Goal: Use online tool/utility: Utilize a website feature to perform a specific function

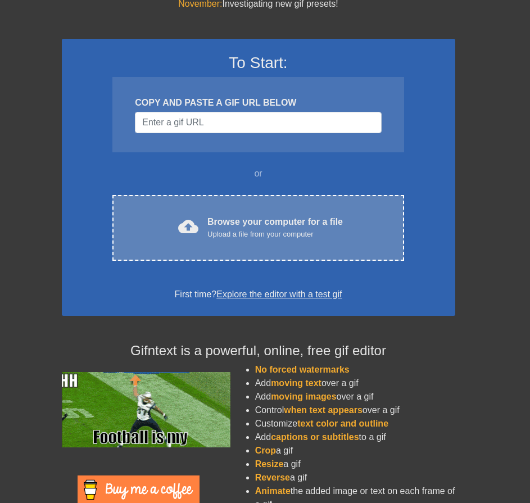
scroll to position [22, 0]
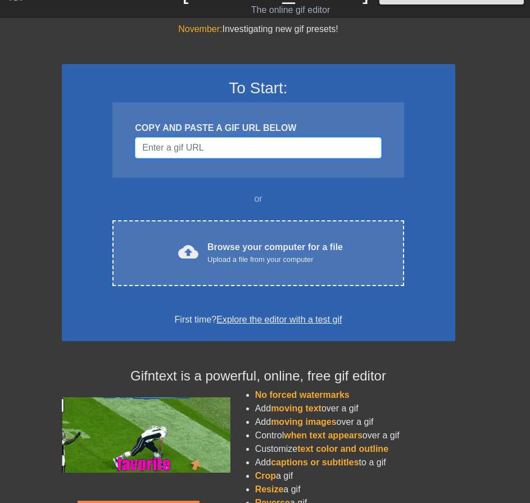
click at [200, 142] on input "Username" at bounding box center [258, 147] width 246 height 21
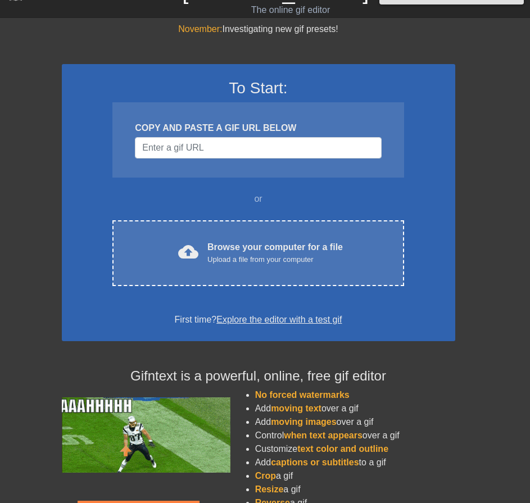
click at [190, 180] on div "To Start: COPY AND PASTE A GIF URL BELOW or cloud_upload Browse your computer f…" at bounding box center [258, 202] width 393 height 277
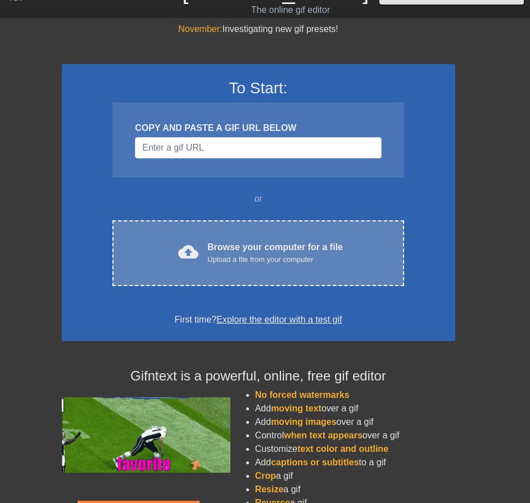
click at [198, 225] on div "cloud_upload Browse your computer for a file Upload a file from your computer C…" at bounding box center [257, 253] width 291 height 66
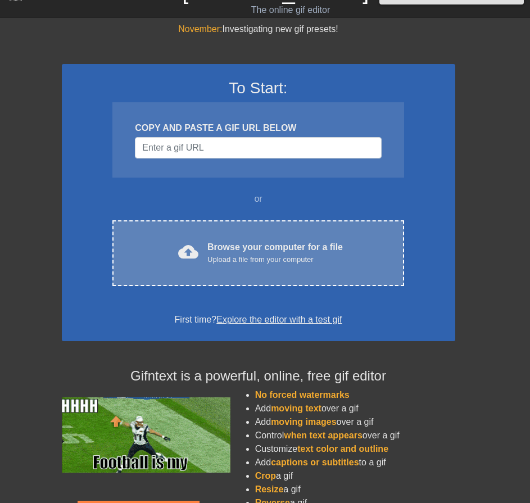
click at [235, 245] on div "Browse your computer for a file Upload a file from your computer" at bounding box center [274, 253] width 135 height 25
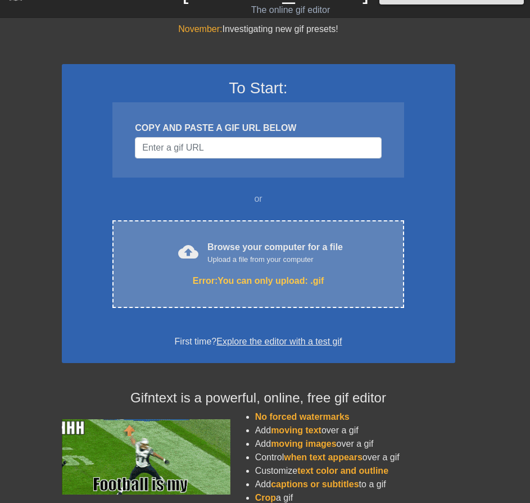
click at [252, 255] on div "Upload a file from your computer" at bounding box center [274, 259] width 135 height 11
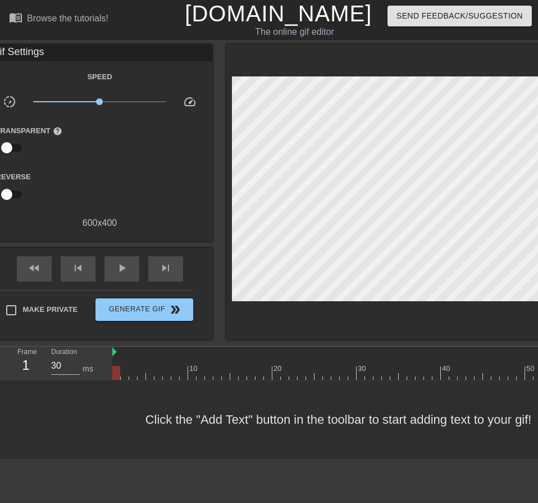
scroll to position [0, 37]
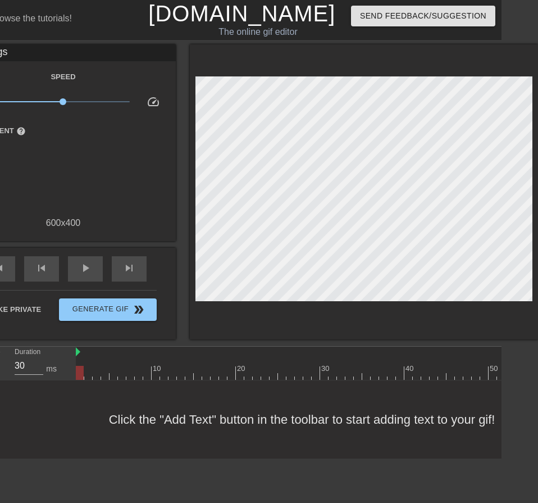
click at [280, 421] on div "Click the "Add Text" button in the toolbar to start adding text to your gif!" at bounding box center [232, 419] width 538 height 78
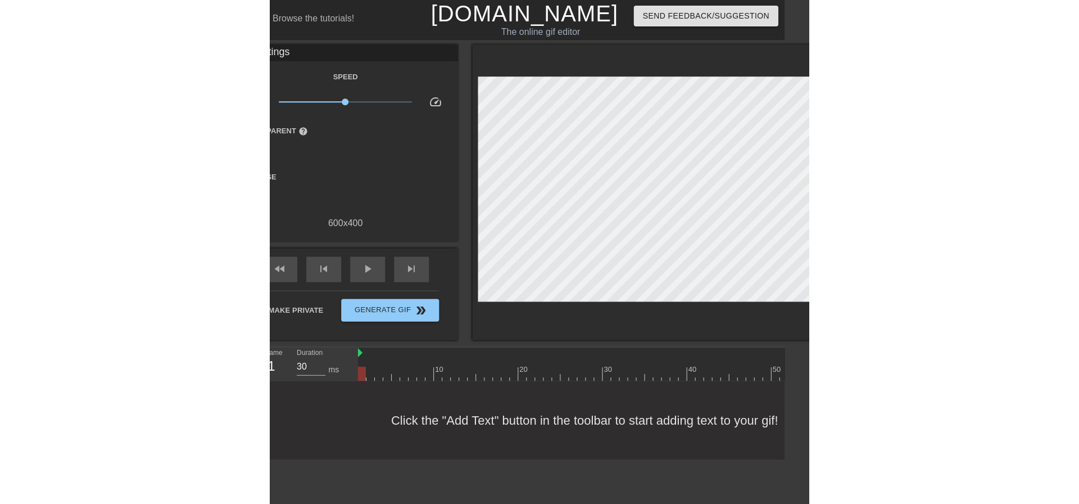
scroll to position [0, 0]
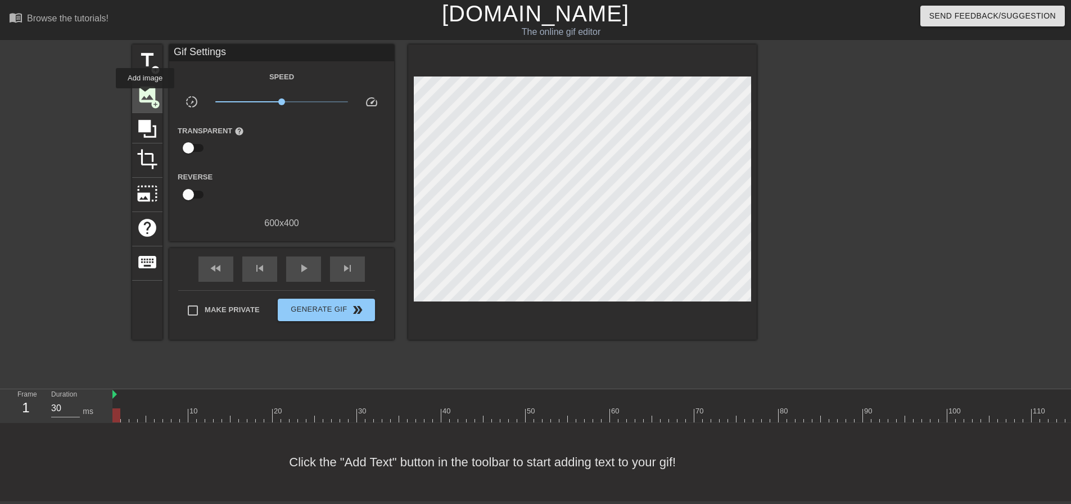
click at [145, 95] on span "image" at bounding box center [147, 94] width 21 height 21
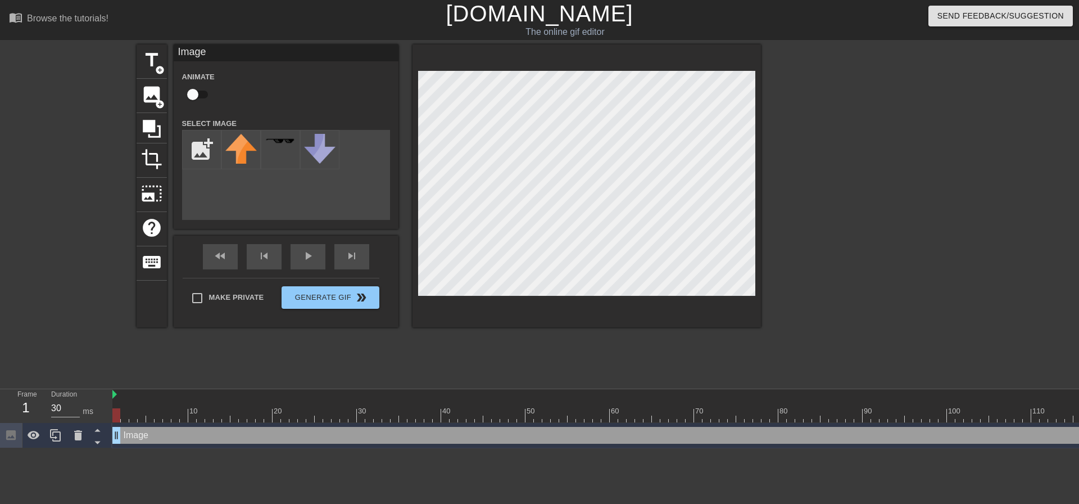
click at [147, 434] on div "Image drag_handle drag_handle" at bounding box center [870, 435] width 1517 height 17
click at [190, 142] on input "file" at bounding box center [202, 149] width 38 height 38
click at [190, 138] on input "file" at bounding box center [202, 149] width 38 height 38
type input "C:\fakepath\Herbs.png"
click at [233, 155] on div at bounding box center [240, 149] width 39 height 39
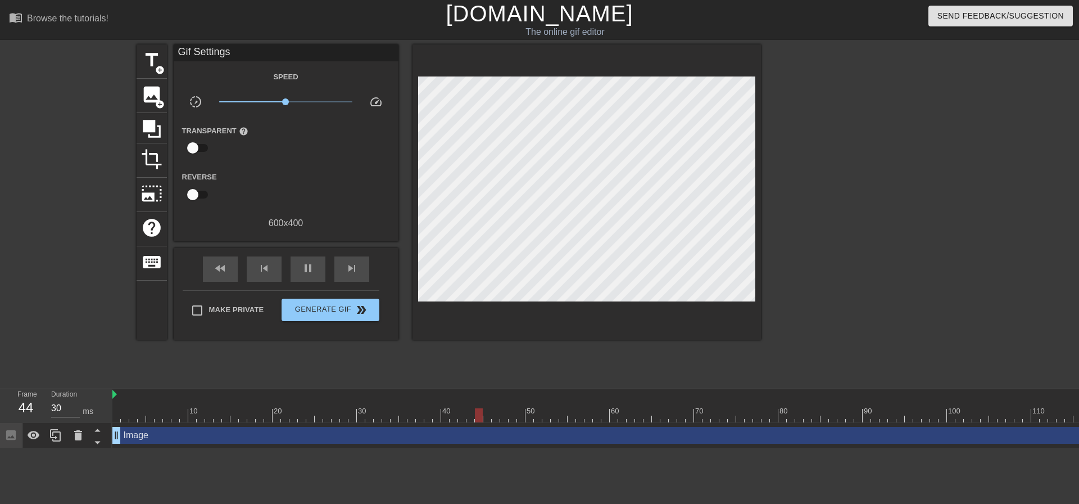
type input "40"
click at [149, 105] on div "image add_circle" at bounding box center [152, 96] width 30 height 34
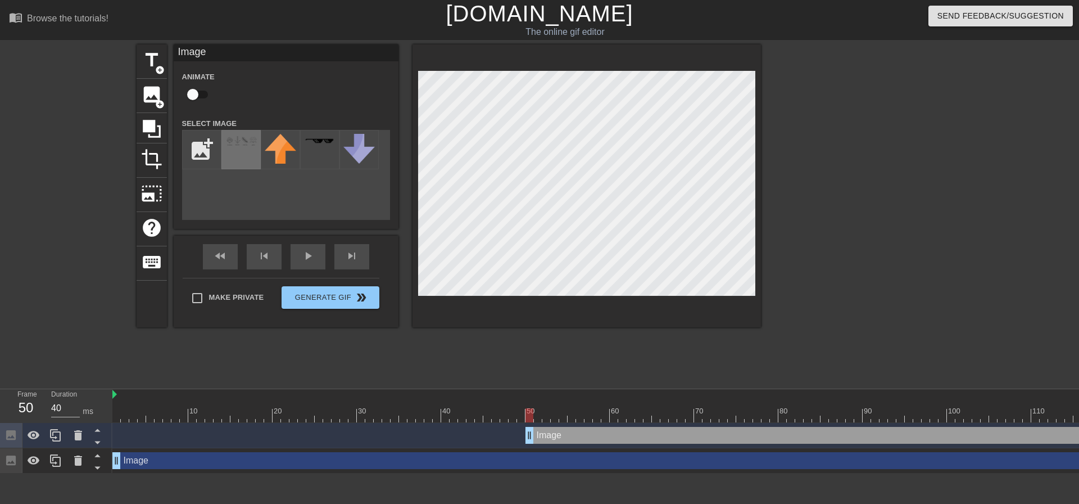
click at [234, 143] on img at bounding box center [240, 141] width 31 height 10
click at [246, 178] on div "add_photo_alternate" at bounding box center [286, 175] width 208 height 90
drag, startPoint x: 194, startPoint y: 175, endPoint x: 207, endPoint y: 155, distance: 23.5
click at [196, 170] on div "add_photo_alternate" at bounding box center [286, 175] width 208 height 90
click at [210, 149] on input "file" at bounding box center [202, 149] width 38 height 38
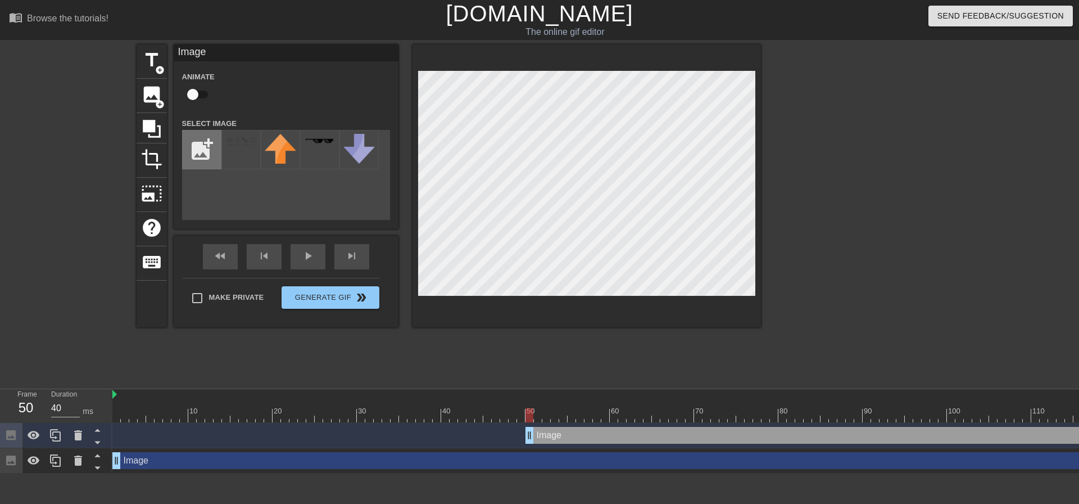
type input "C:\fakepath\Herbs.png"
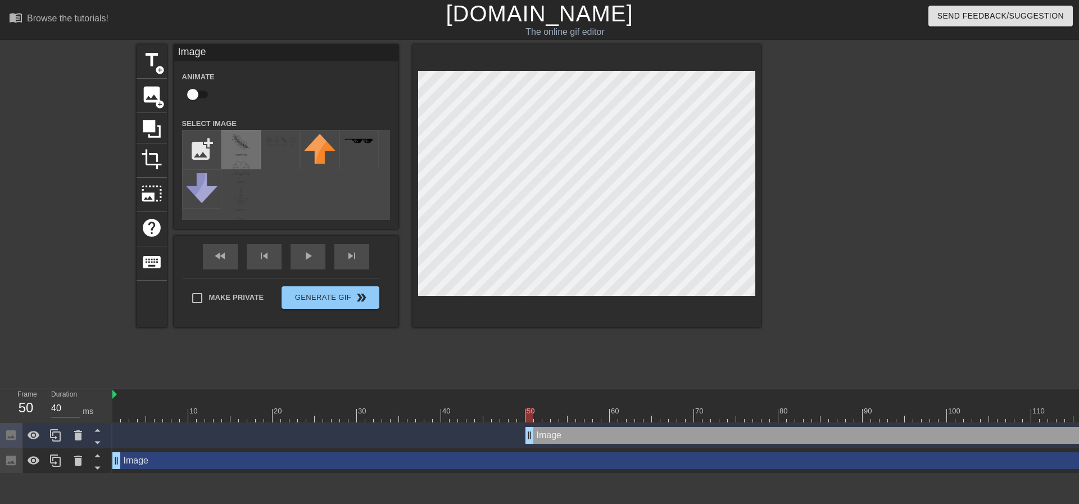
click at [250, 137] on img at bounding box center [240, 186] width 31 height 105
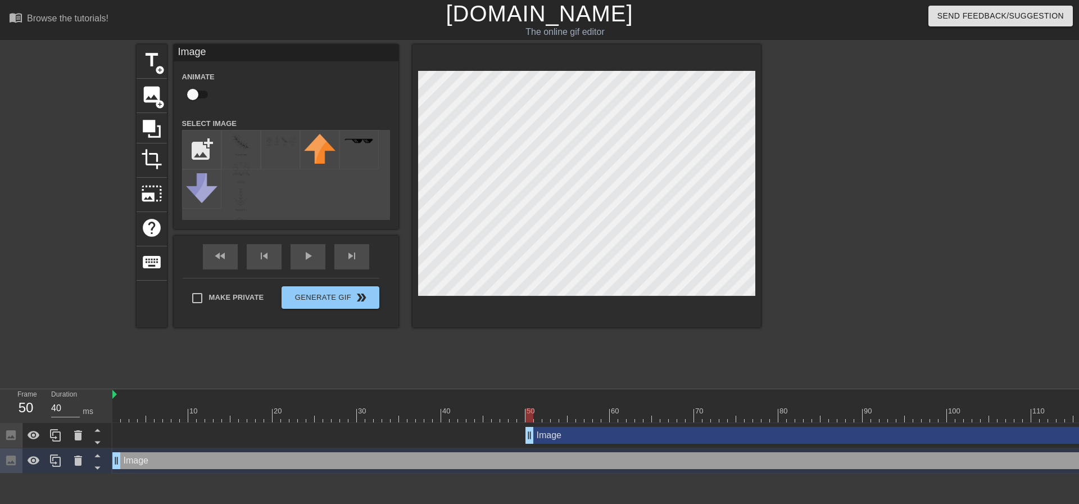
click at [529, 433] on div "Image drag_handle drag_handle" at bounding box center [1077, 435] width 1104 height 17
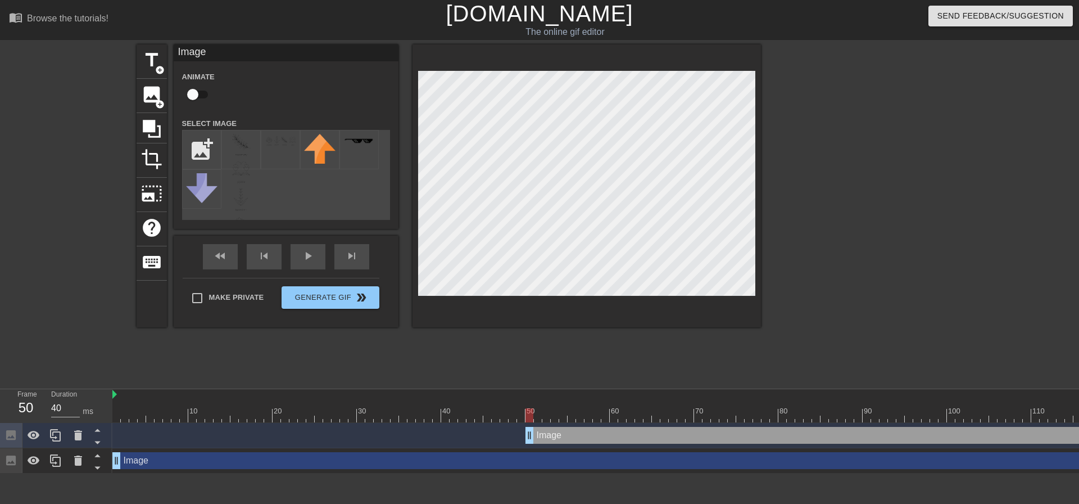
click at [529, 464] on div "Image drag_handle drag_handle" at bounding box center [870, 460] width 1517 height 17
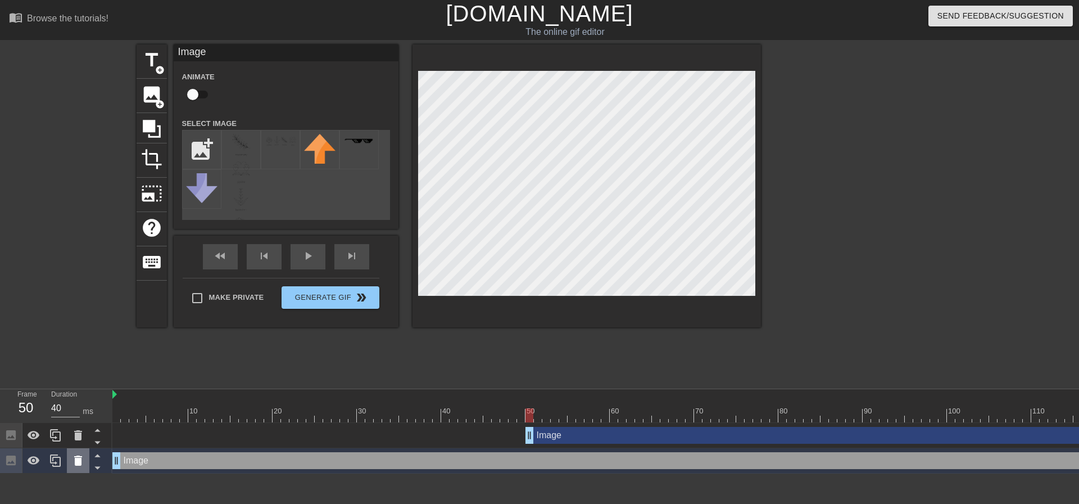
click at [79, 457] on icon at bounding box center [78, 460] width 8 height 10
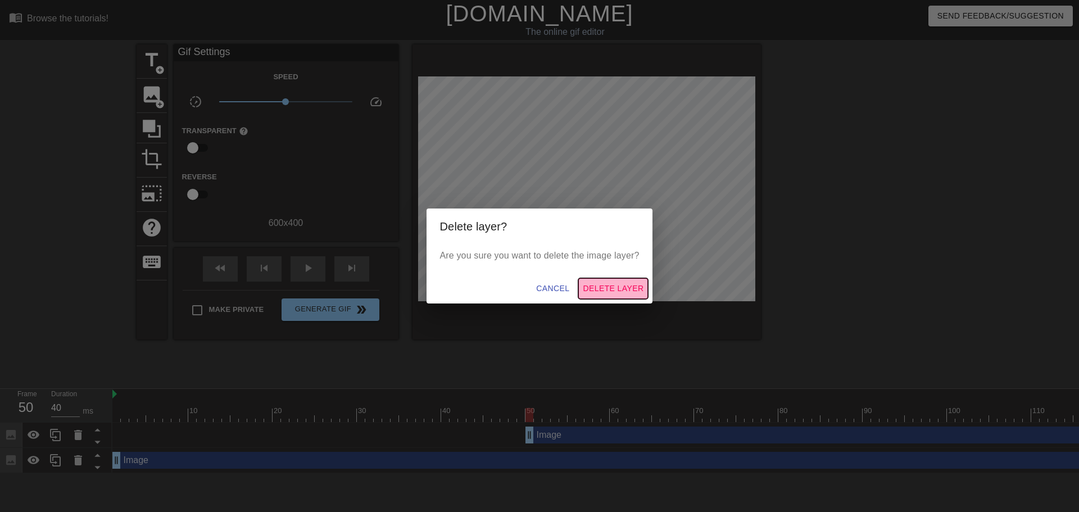
click at [529, 291] on span "Delete Layer" at bounding box center [613, 289] width 61 height 14
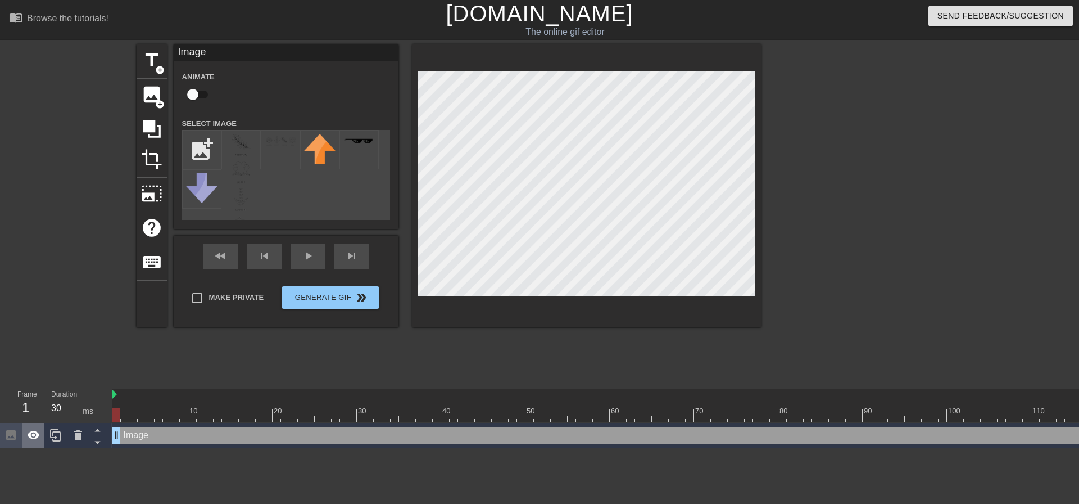
drag, startPoint x: 529, startPoint y: 430, endPoint x: 26, endPoint y: 423, distance: 503.0
click at [2, 427] on div "Frame 1 Duration 30 ms 10 20 30 40 50 60 70 80 90 100 110 120 130 140 150" at bounding box center [539, 418] width 1079 height 59
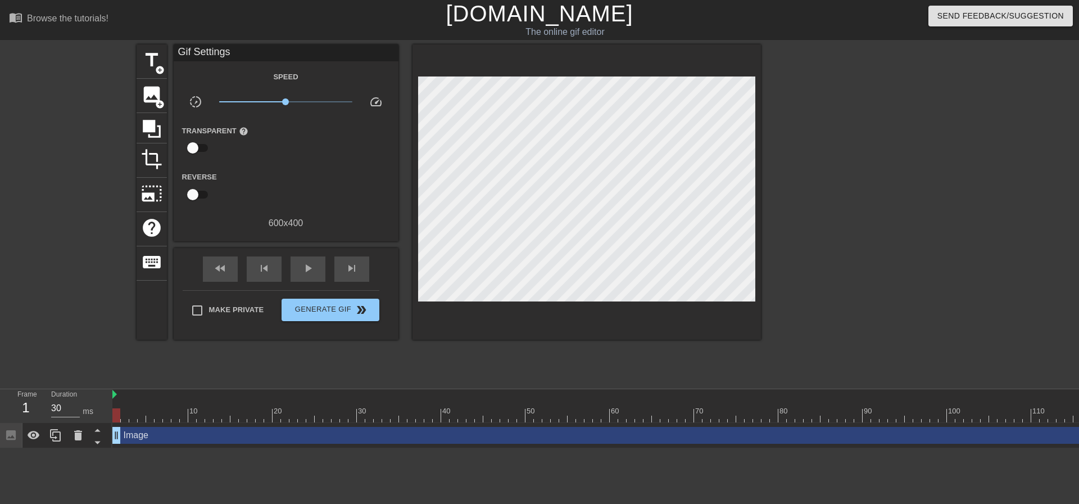
click at [456, 352] on div "title add_circle image add_circle crop photo_size_select_large help keyboard Gi…" at bounding box center [449, 212] width 624 height 337
drag, startPoint x: 215, startPoint y: 434, endPoint x: 97, endPoint y: 437, distance: 118.0
click at [97, 437] on div "Frame 1 Duration 30 ms 10 20 30 40 50 60 70 80 90 100 110 120 130 140 150" at bounding box center [539, 418] width 1079 height 59
click at [466, 364] on div "title add_circle image add_circle crop photo_size_select_large help keyboard Gi…" at bounding box center [449, 212] width 624 height 337
type input "30"
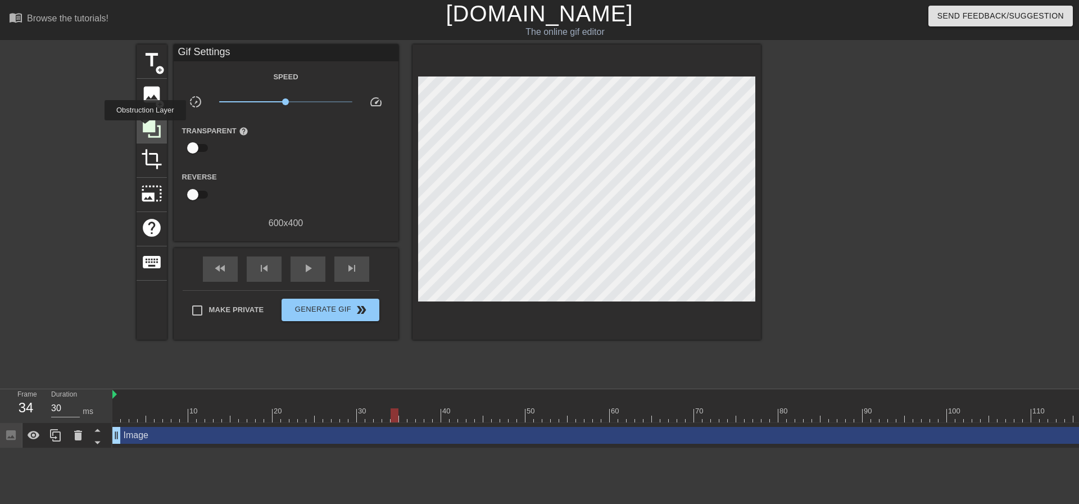
click at [145, 128] on icon at bounding box center [152, 129] width 18 height 18
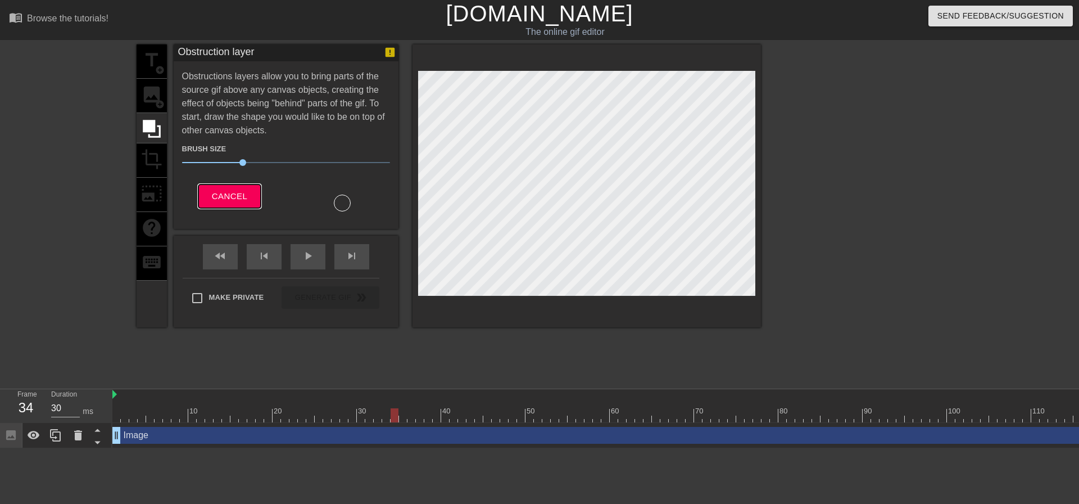
click at [249, 191] on button "Cancel" at bounding box center [229, 196] width 62 height 24
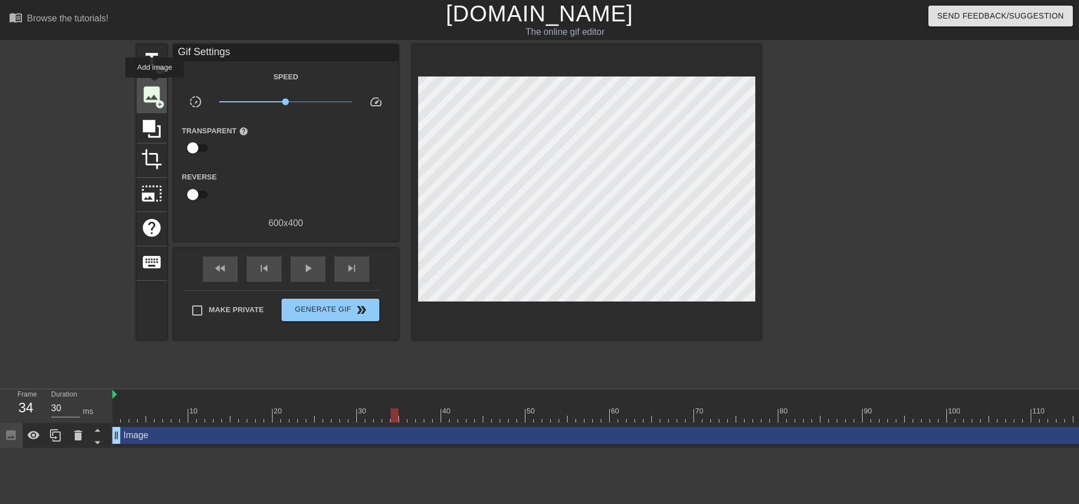
click at [155, 85] on span "image" at bounding box center [151, 94] width 21 height 21
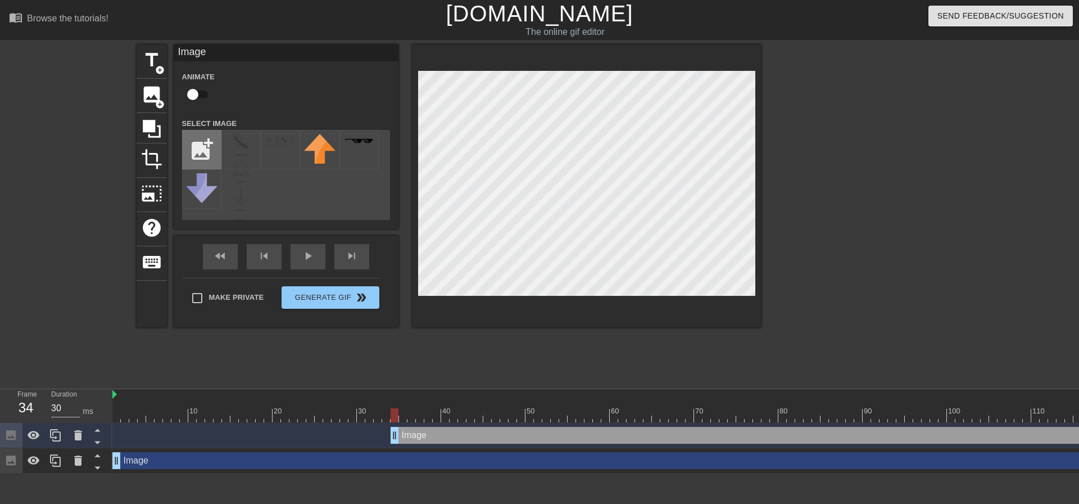
click at [207, 150] on input "file" at bounding box center [202, 149] width 38 height 38
click at [191, 136] on input "file" at bounding box center [202, 149] width 38 height 38
type input "C:\fakepath\abstract-white-background-photo.jpg"
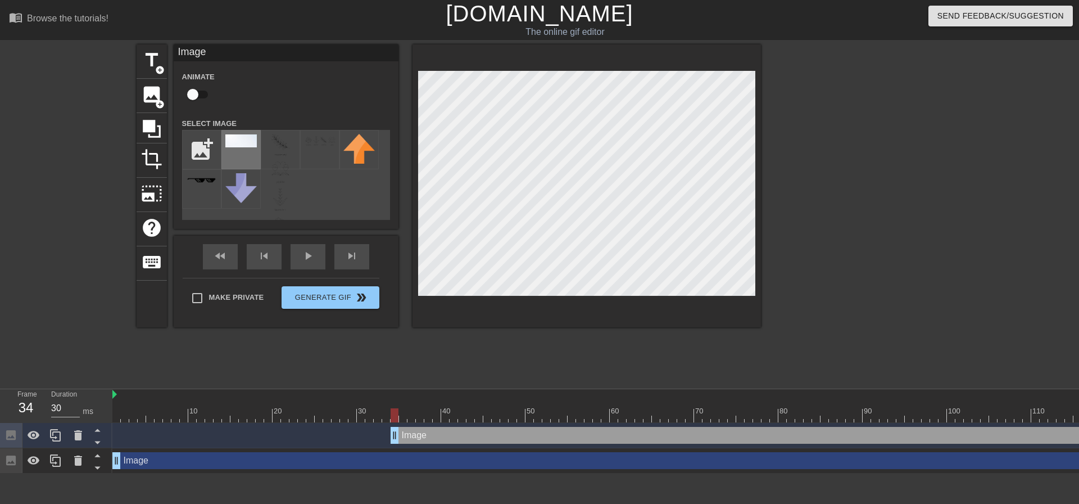
click at [247, 148] on div at bounding box center [240, 149] width 39 height 39
drag, startPoint x: 473, startPoint y: 444, endPoint x: 382, endPoint y: 464, distance: 92.6
click at [425, 471] on div "Image drag_handle drag_handle Image drag_handle drag_handle" at bounding box center [595, 448] width 967 height 51
type input "30"
click at [94, 442] on icon at bounding box center [97, 442] width 14 height 14
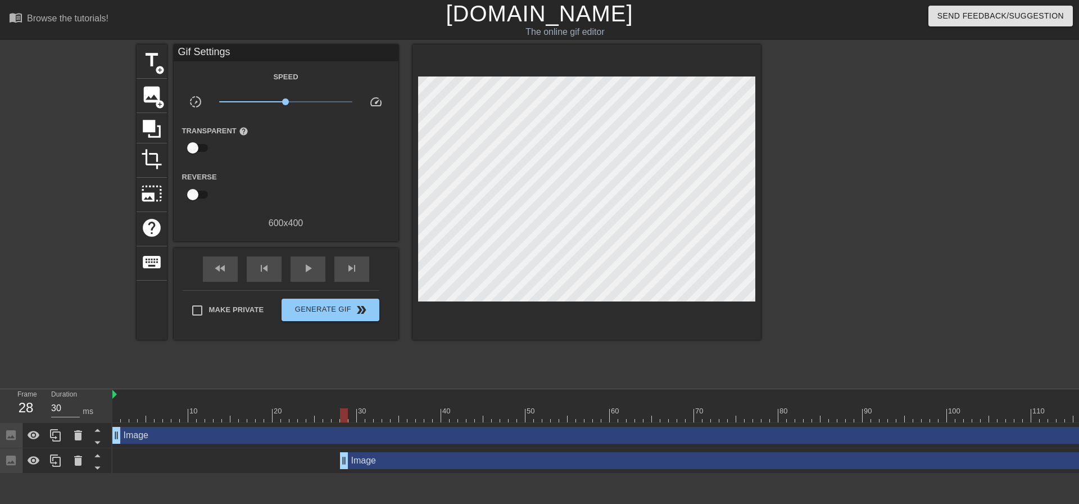
click at [529, 337] on div "title add_circle image add_circle crop photo_size_select_large help keyboard Gi…" at bounding box center [449, 212] width 624 height 337
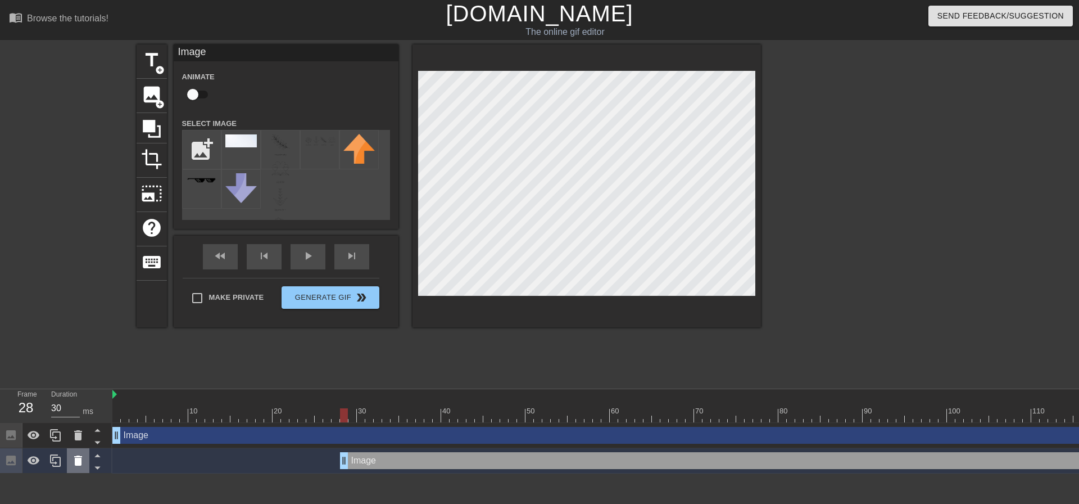
click at [76, 463] on icon at bounding box center [78, 460] width 8 height 10
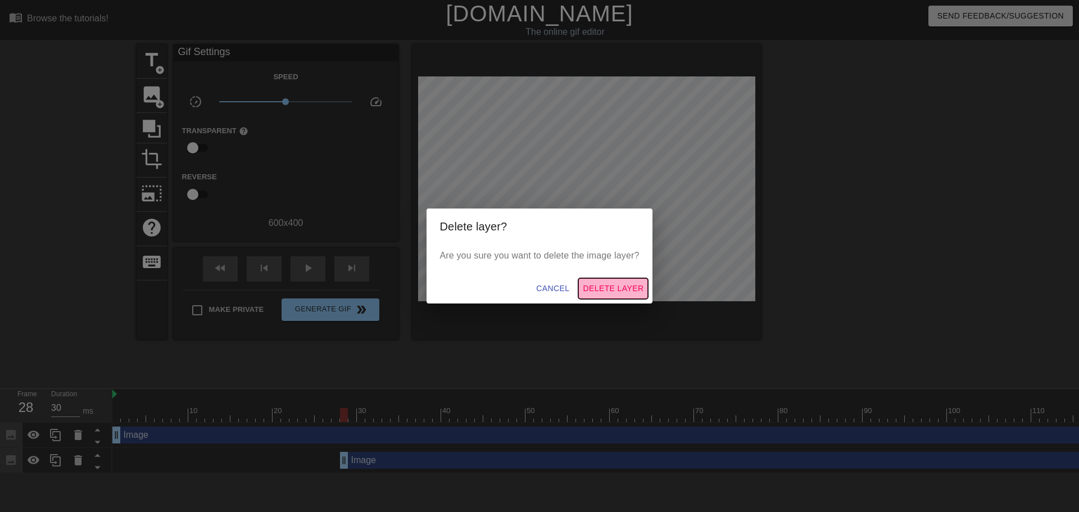
click at [529, 289] on span "Delete Layer" at bounding box center [613, 289] width 61 height 14
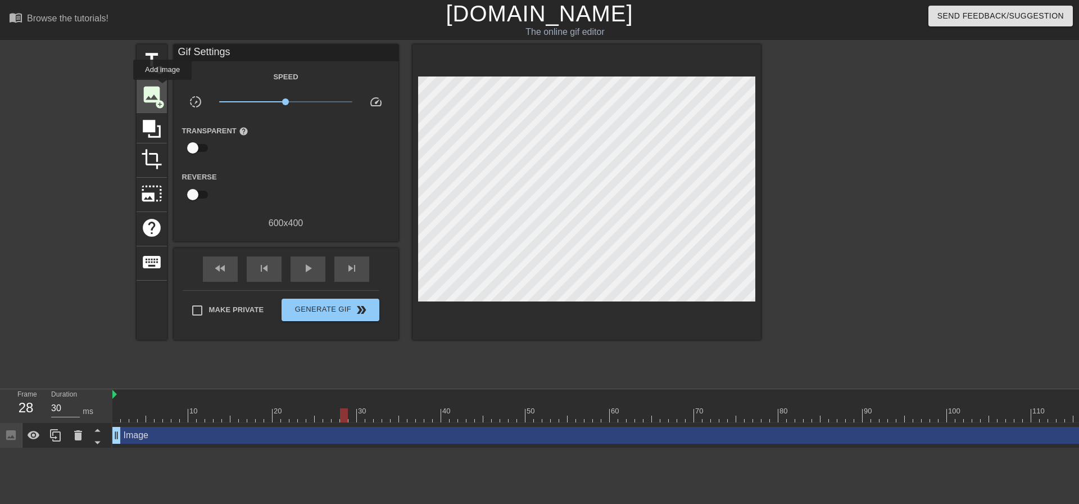
click at [162, 87] on div "image add_circle" at bounding box center [152, 96] width 30 height 34
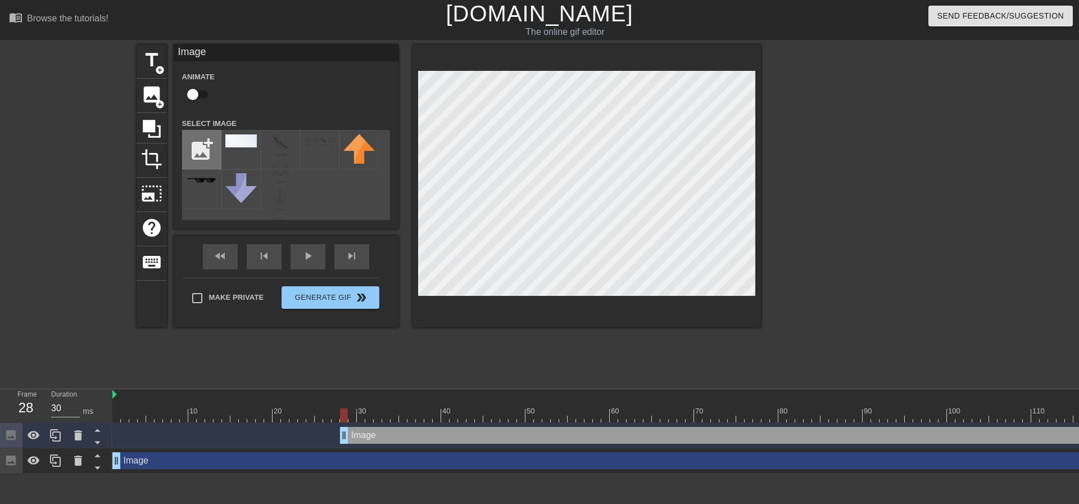
click at [193, 139] on input "file" at bounding box center [202, 149] width 38 height 38
type input "C:\fakepath\abstract-white-background-photo.jpg"
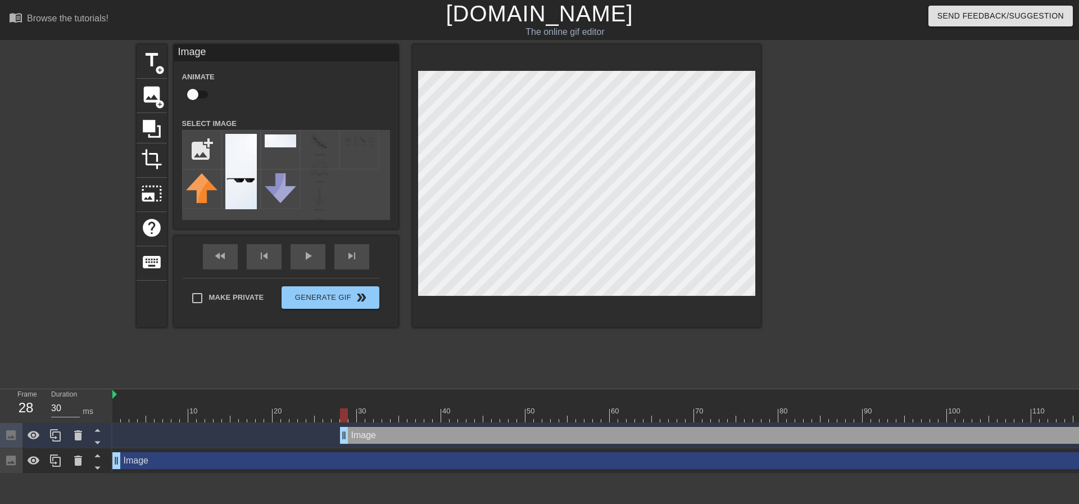
click at [529, 130] on div "title add_circle image add_circle crop photo_size_select_large help keyboard Im…" at bounding box center [449, 185] width 624 height 283
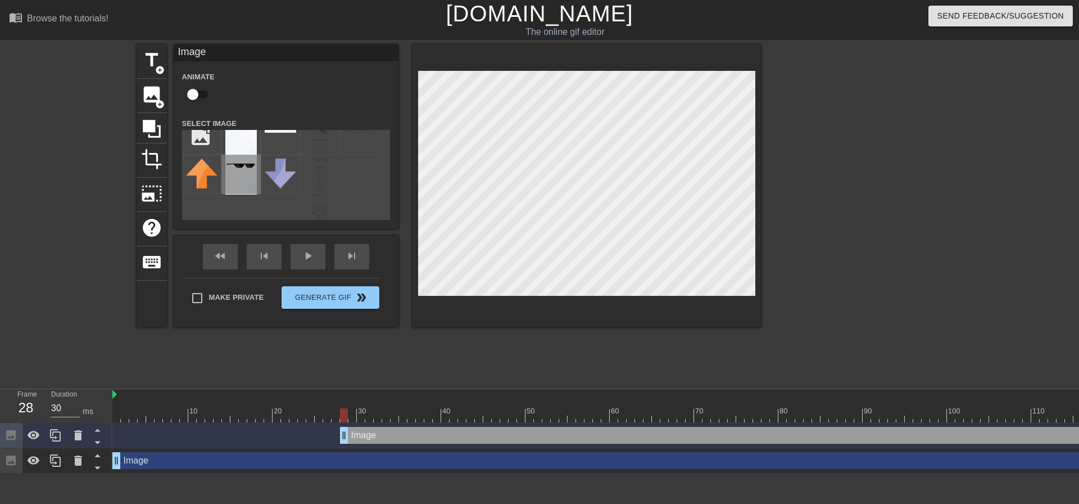
scroll to position [19, 0]
click at [256, 129] on div "Animate Select Image add_photo_alternate" at bounding box center [286, 145] width 208 height 150
click at [254, 133] on img at bounding box center [240, 152] width 31 height 75
click at [493, 300] on div at bounding box center [586, 185] width 348 height 283
click at [98, 441] on icon at bounding box center [97, 442] width 14 height 14
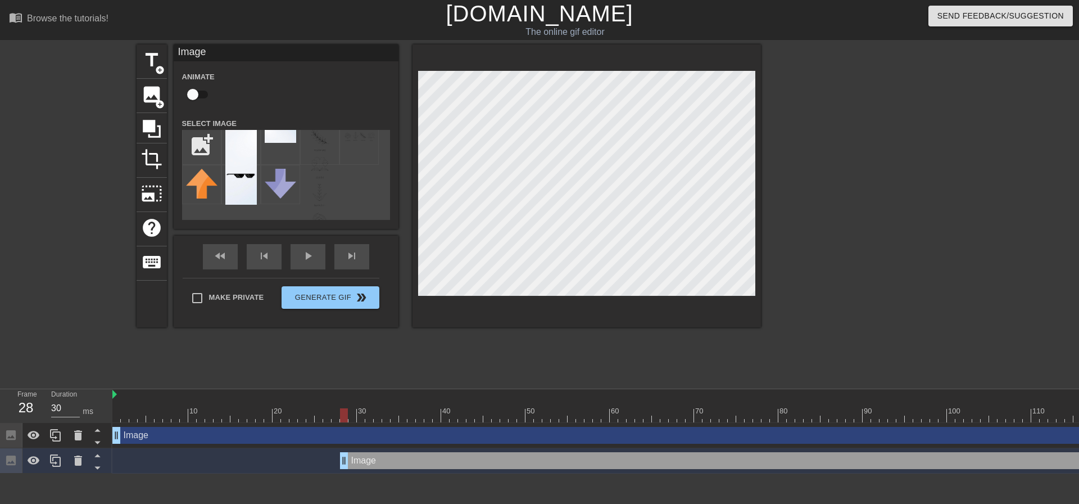
scroll to position [0, 0]
click at [364, 468] on div "Image drag_handle drag_handle" at bounding box center [985, 460] width 1290 height 17
click at [376, 433] on div "Image drag_handle drag_handle" at bounding box center [870, 435] width 1517 height 17
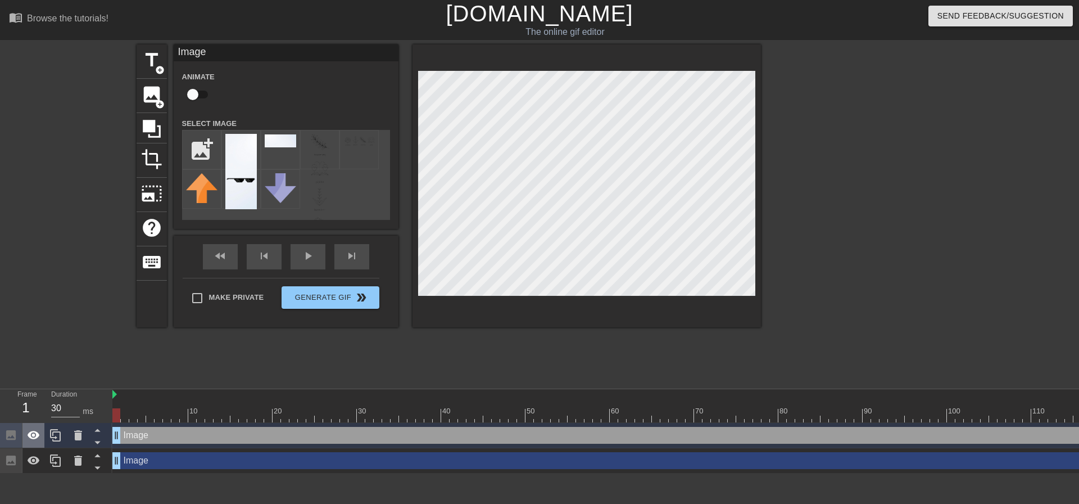
drag, startPoint x: 392, startPoint y: 464, endPoint x: 34, endPoint y: 446, distance: 358.9
click at [20, 452] on div "Frame 1 Duration 30 ms 10 20 30 40 50 60 70 80 90 100 110 120 130 140 150" at bounding box center [539, 431] width 1079 height 84
click at [503, 394] on div at bounding box center [870, 394] width 1517 height 11
click at [502, 366] on div "title add_circle image add_circle crop photo_size_select_large help keyboard Im…" at bounding box center [449, 212] width 624 height 337
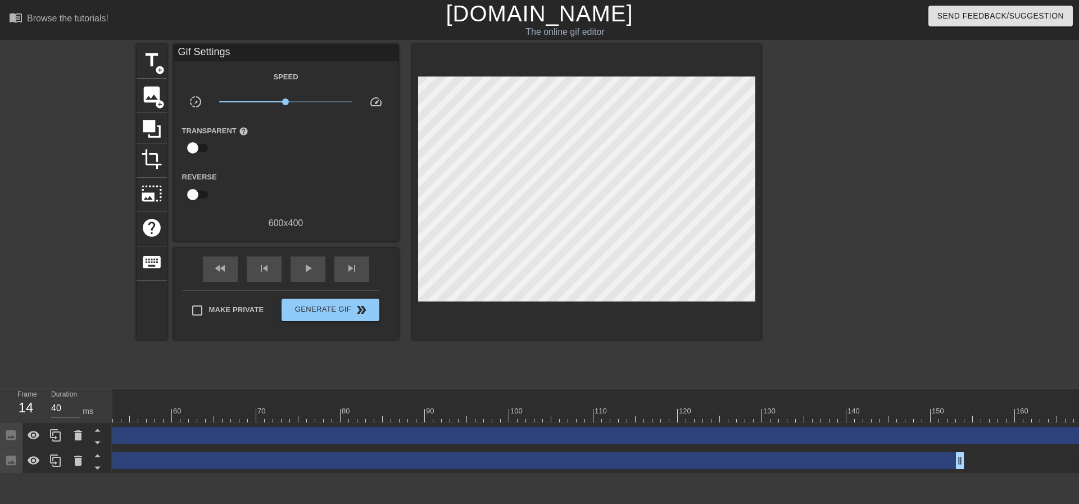
scroll to position [0, 557]
drag, startPoint x: 1067, startPoint y: 431, endPoint x: 1078, endPoint y: 420, distance: 15.9
click at [529, 420] on div "10 20 30 40 50 60 70 80 90 100 110 120 130 140 150 160" at bounding box center [595, 431] width 967 height 84
drag, startPoint x: 1066, startPoint y: 433, endPoint x: 1078, endPoint y: 432, distance: 11.8
click at [529, 432] on div "10 20 30 40 50 60 70 80 90 100 110 120 130 140 150 160" at bounding box center [595, 431] width 967 height 84
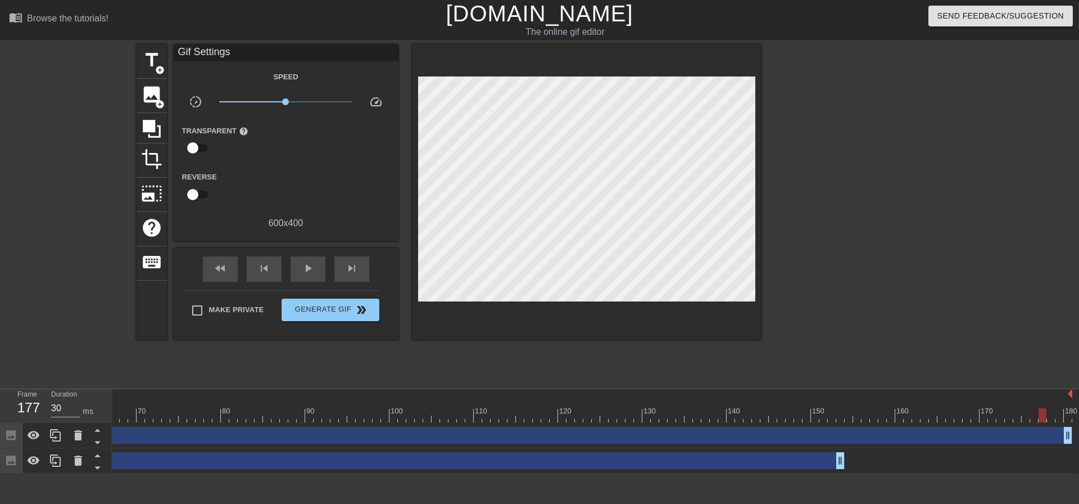
click at [529, 417] on div at bounding box center [313, 415] width 1517 height 14
drag, startPoint x: 1027, startPoint y: 419, endPoint x: 1042, endPoint y: 428, distance: 17.6
click at [529, 418] on div "10 20 30 40 50 60 70 80 90 100 110 120 130 140 150 160" at bounding box center [595, 431] width 967 height 84
type input "40"
drag, startPoint x: 842, startPoint y: 455, endPoint x: 1076, endPoint y: 450, distance: 233.8
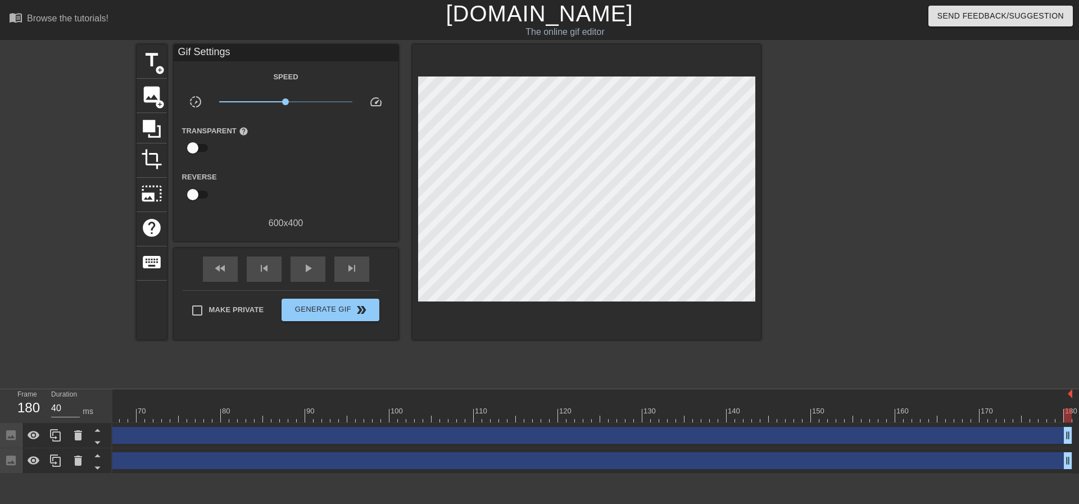
click at [529, 448] on div "10 20 30 40 50 60 70 80 90 100 110 120 130 140 150 160" at bounding box center [595, 431] width 967 height 84
drag, startPoint x: 496, startPoint y: 339, endPoint x: 491, endPoint y: 347, distance: 9.2
click at [496, 339] on div "title add_circle image add_circle crop photo_size_select_large help keyboard Gi…" at bounding box center [449, 212] width 624 height 337
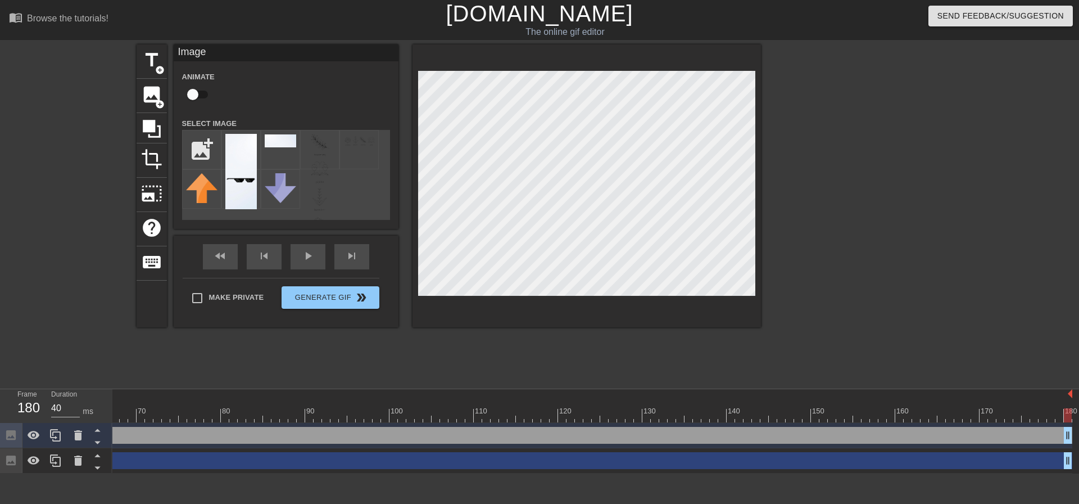
click at [478, 353] on div "title add_circle image add_circle crop photo_size_select_large help keyboard Im…" at bounding box center [449, 212] width 624 height 337
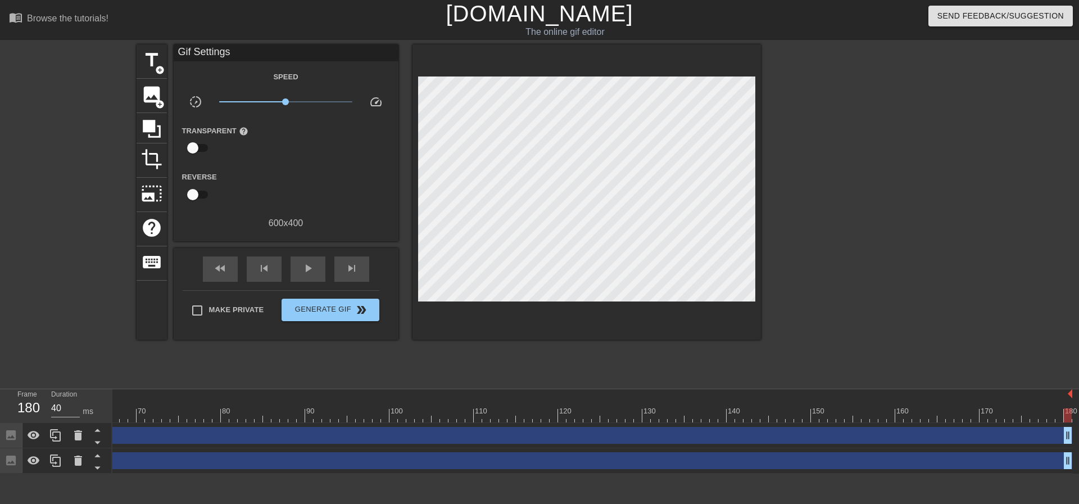
click at [455, 346] on div "title add_circle image add_circle crop photo_size_select_large help keyboard Gi…" at bounding box center [449, 212] width 624 height 337
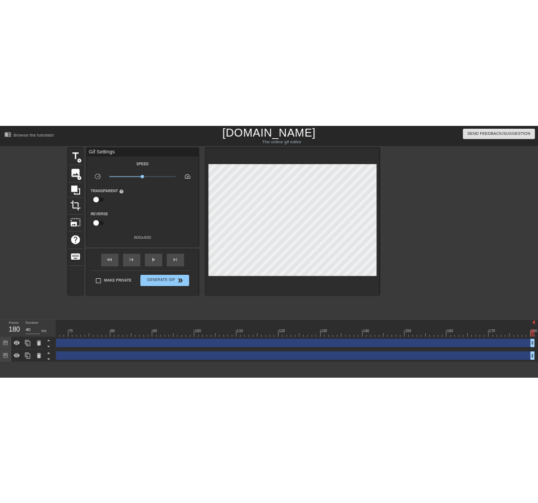
scroll to position [0, 0]
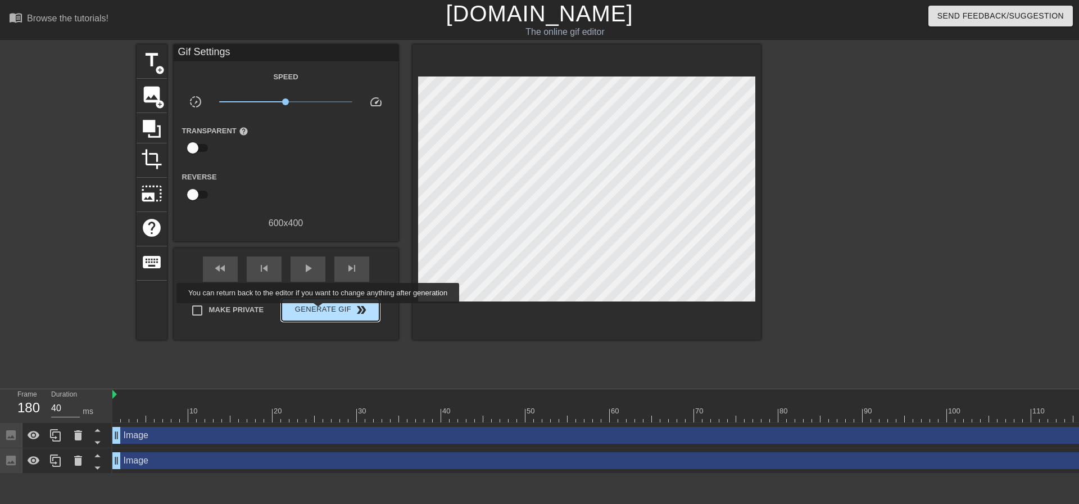
click at [319, 311] on span "Generate Gif double_arrow" at bounding box center [330, 309] width 88 height 13
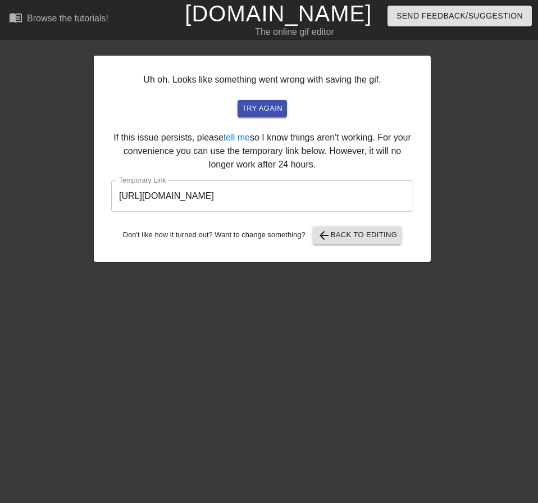
click at [286, 194] on input "[URL][DOMAIN_NAME]" at bounding box center [262, 195] width 302 height 31
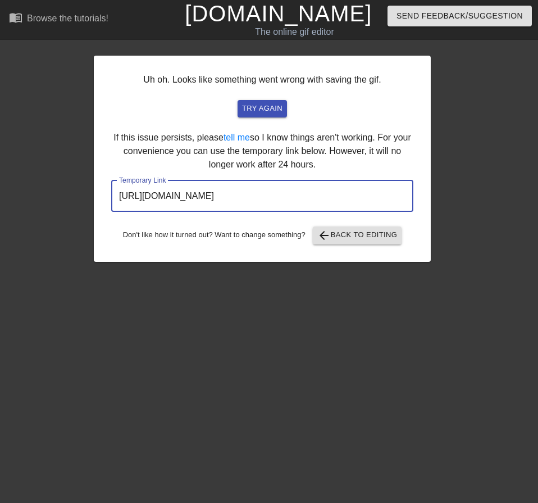
click at [286, 194] on input "[URL][DOMAIN_NAME]" at bounding box center [262, 195] width 302 height 31
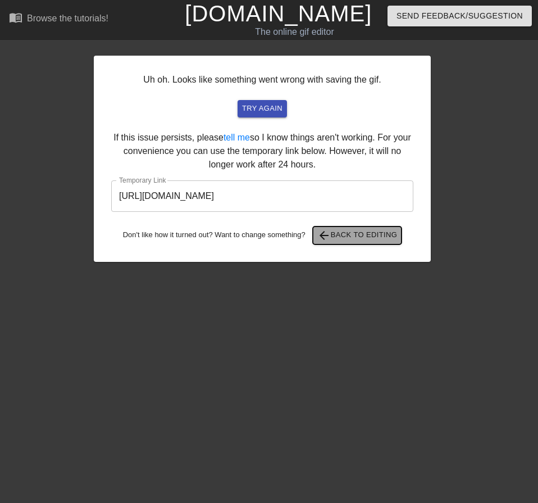
click at [332, 243] on button "arrow_back Back to Editing" at bounding box center [357, 235] width 89 height 18
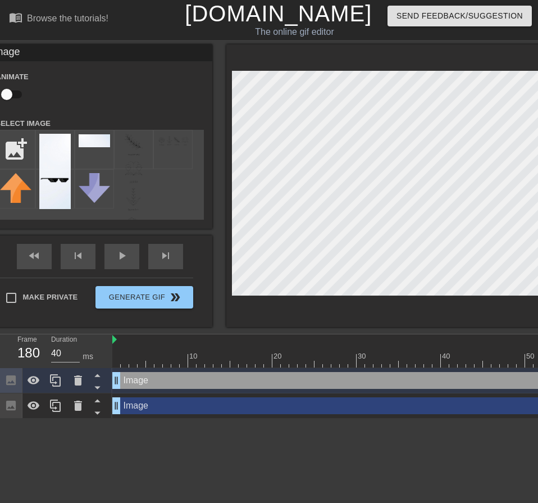
click at [273, 317] on div at bounding box center [400, 185] width 348 height 283
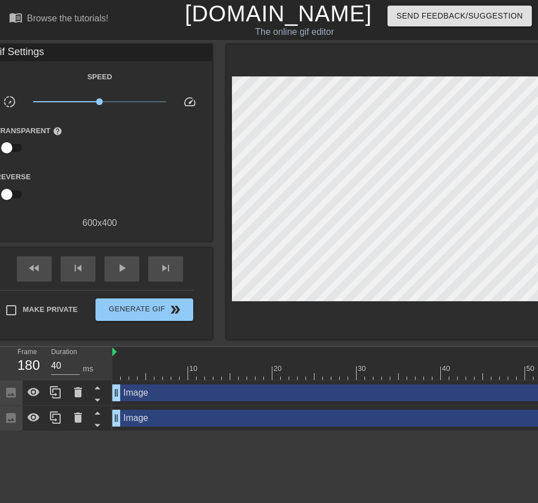
click at [225, 333] on div "menu_book Browse the tutorials! [DOMAIN_NAME] The online gif editor Send Feedba…" at bounding box center [269, 215] width 538 height 431
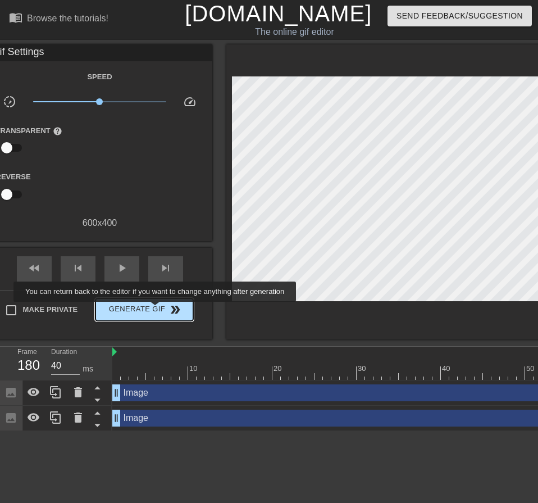
click at [156, 310] on span "Generate Gif double_arrow" at bounding box center [144, 309] width 88 height 13
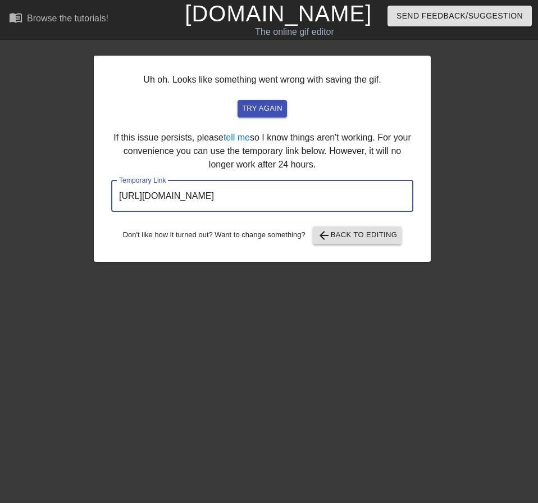
drag, startPoint x: 344, startPoint y: 196, endPoint x: -33, endPoint y: 197, distance: 377.1
click at [0, 197] on html "menu_book Browse the tutorials! [DOMAIN_NAME] The online gif editor Send Feedba…" at bounding box center [269, 133] width 538 height 267
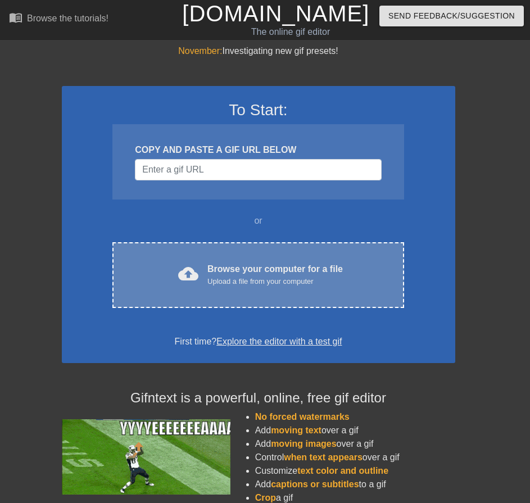
click at [152, 266] on div "cloud_upload Browse your computer for a file Upload a file from your computer" at bounding box center [258, 274] width 244 height 25
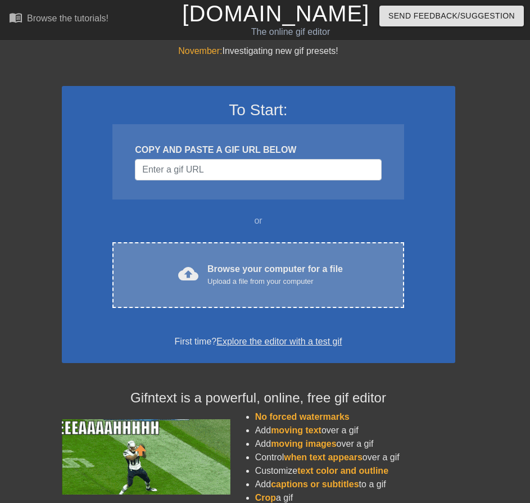
click at [203, 286] on div "cloud_upload Browse your computer for a file Upload a file from your computer" at bounding box center [258, 274] width 244 height 25
